Goal: Use online tool/utility: Utilize a website feature to perform a specific function

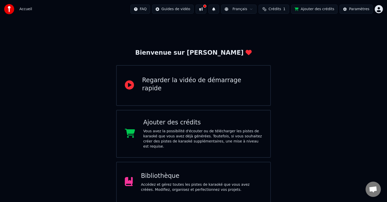
click at [181, 81] on div "Regarder la vidéo de démarrage rapide" at bounding box center [202, 84] width 120 height 16
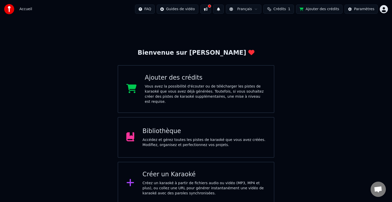
click at [178, 138] on div "Accédez et gérez toutes les pistes de karaoké que vous avez créées. Modifiez, o…" at bounding box center [203, 143] width 123 height 10
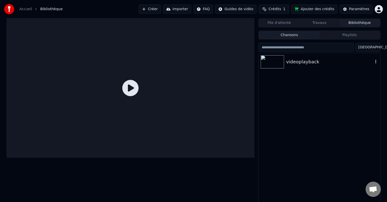
click at [271, 62] on img at bounding box center [272, 61] width 23 height 13
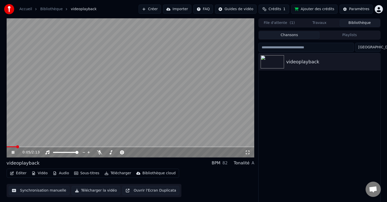
click at [22, 173] on button "Éditer" at bounding box center [18, 173] width 21 height 7
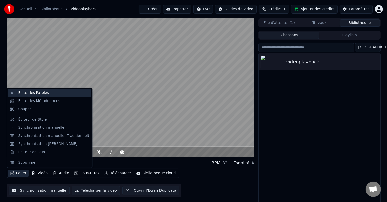
click at [27, 93] on div "Éditer les Paroles" at bounding box center [33, 93] width 31 height 5
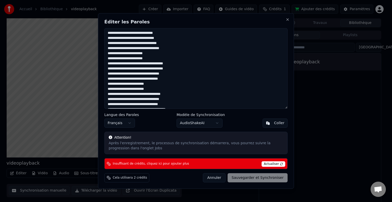
click at [218, 177] on button "Annuler" at bounding box center [214, 178] width 22 height 9
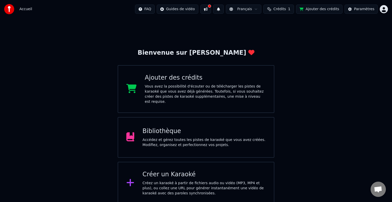
click at [182, 131] on div "Bibliothèque Accédez et gérez toutes les pistes de karaoké que vous avez créées…" at bounding box center [203, 137] width 123 height 20
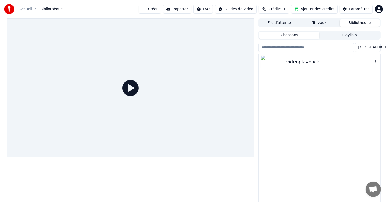
click at [275, 61] on img at bounding box center [272, 61] width 23 height 13
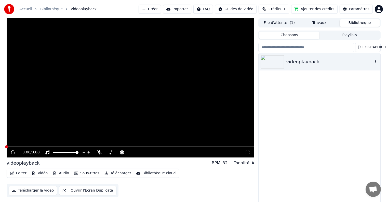
click at [275, 61] on img at bounding box center [272, 61] width 23 height 13
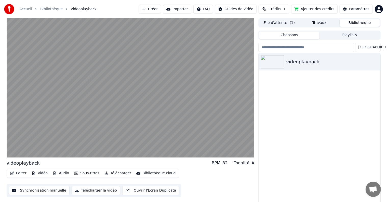
click at [19, 174] on button "Éditer" at bounding box center [18, 173] width 21 height 7
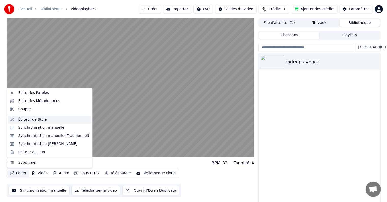
click at [38, 120] on div "Éditeur de Style" at bounding box center [32, 119] width 29 height 5
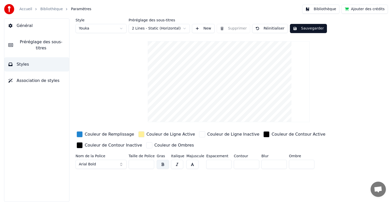
click at [50, 9] on link "Bibliothèque" at bounding box center [51, 9] width 22 height 5
